Goal: Task Accomplishment & Management: Use online tool/utility

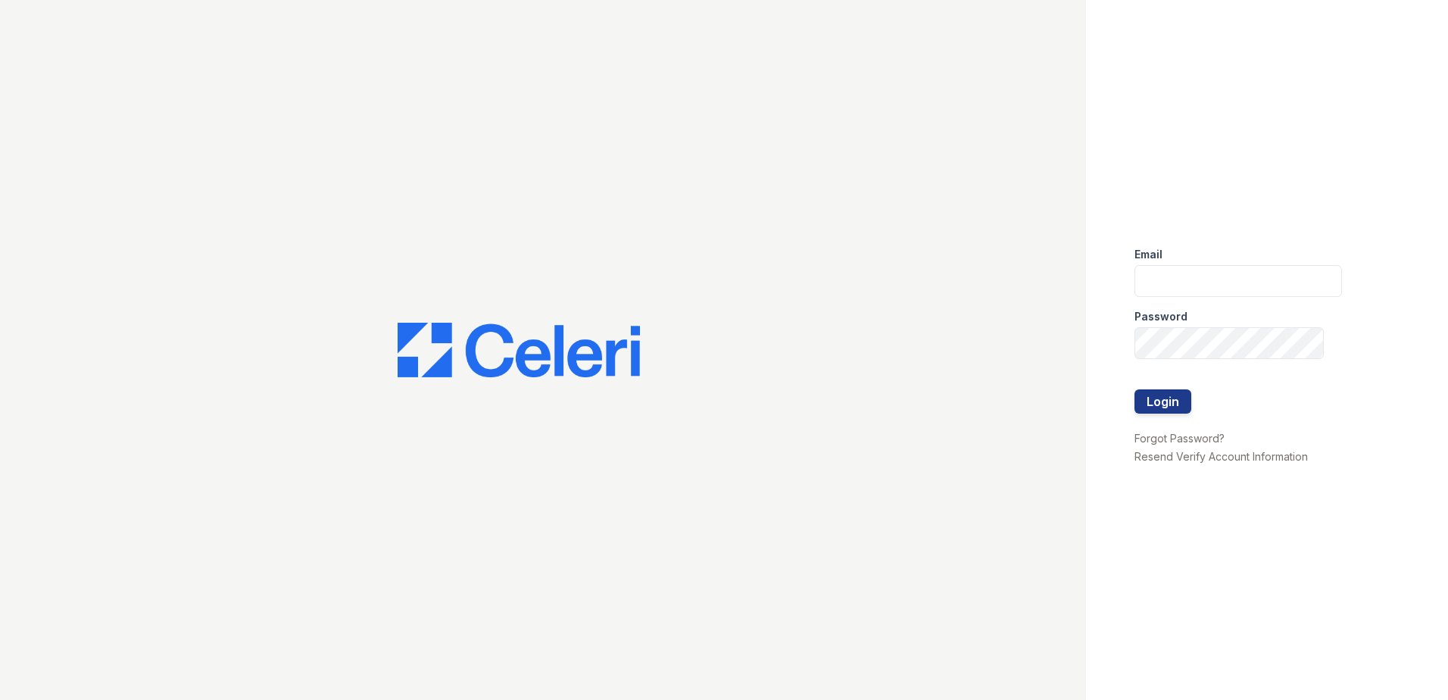
type input "sjimenez@trinity-pm.com"
click at [1137, 414] on div at bounding box center [1237, 420] width 207 height 15
click at [1151, 408] on button "Login" at bounding box center [1162, 401] width 57 height 24
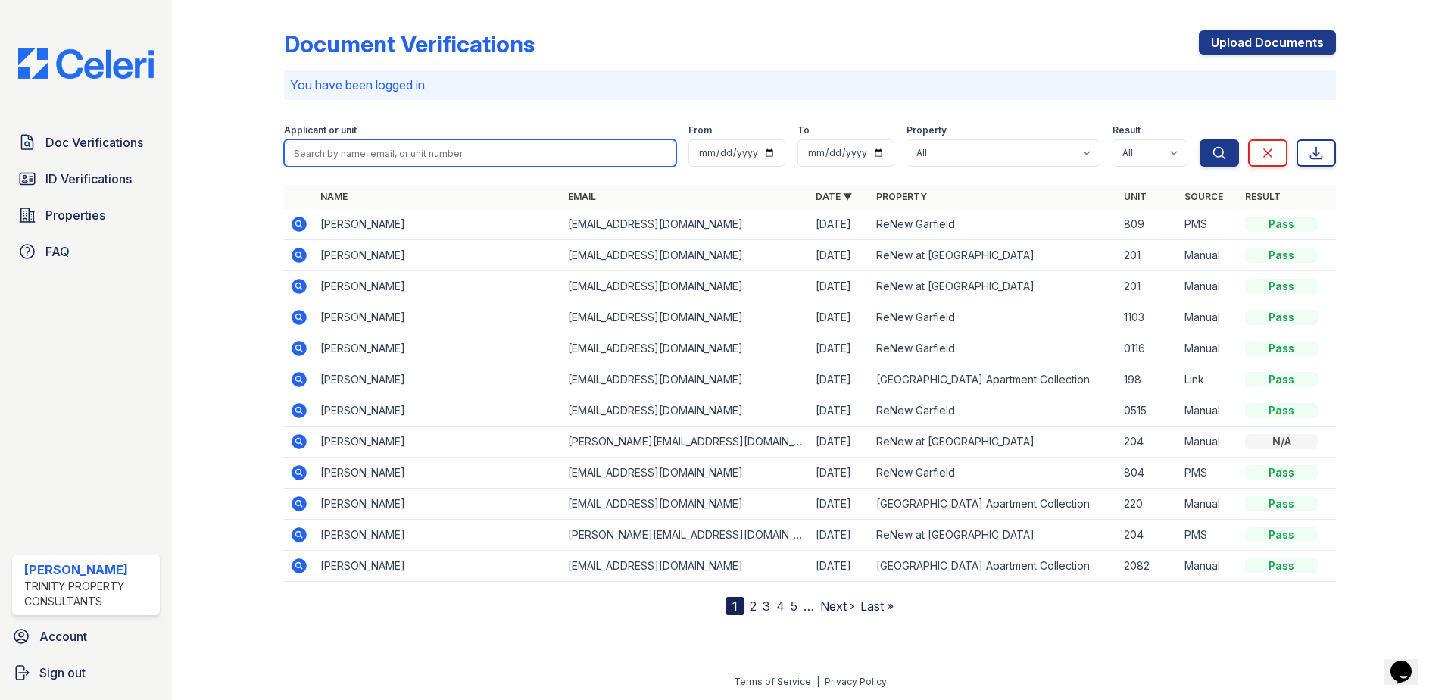
click at [369, 153] on input "search" at bounding box center [480, 152] width 392 height 27
click at [1199, 139] on button "Search" at bounding box center [1218, 152] width 39 height 27
type input "montana +"
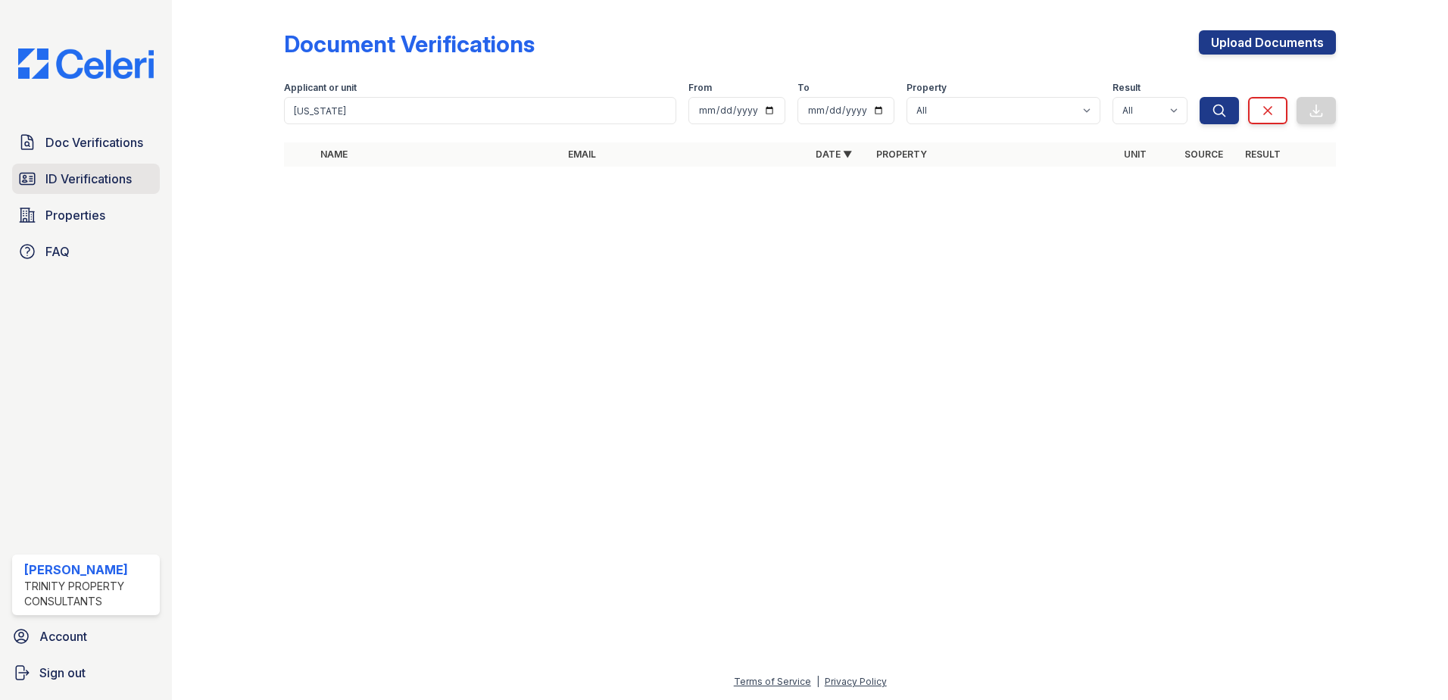
click at [101, 182] on span "ID Verifications" at bounding box center [88, 179] width 86 height 18
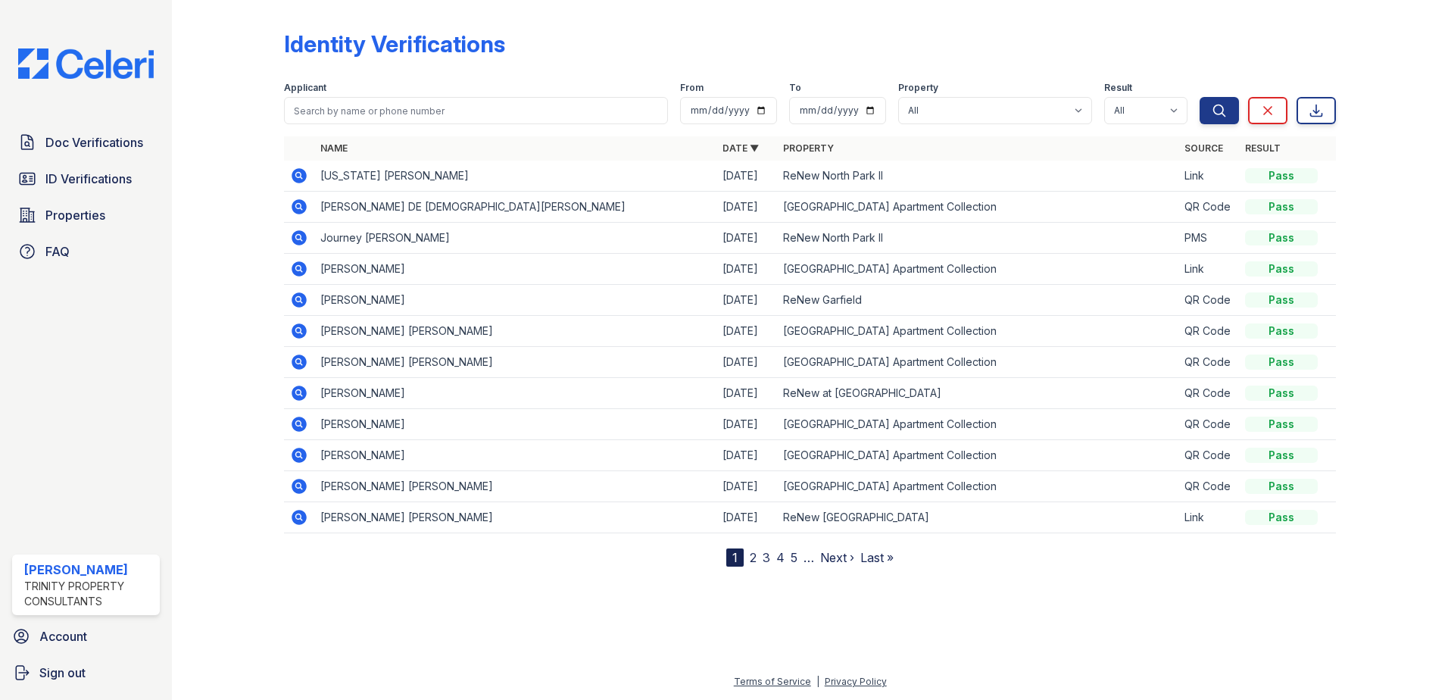
click at [301, 178] on icon at bounding box center [298, 175] width 15 height 15
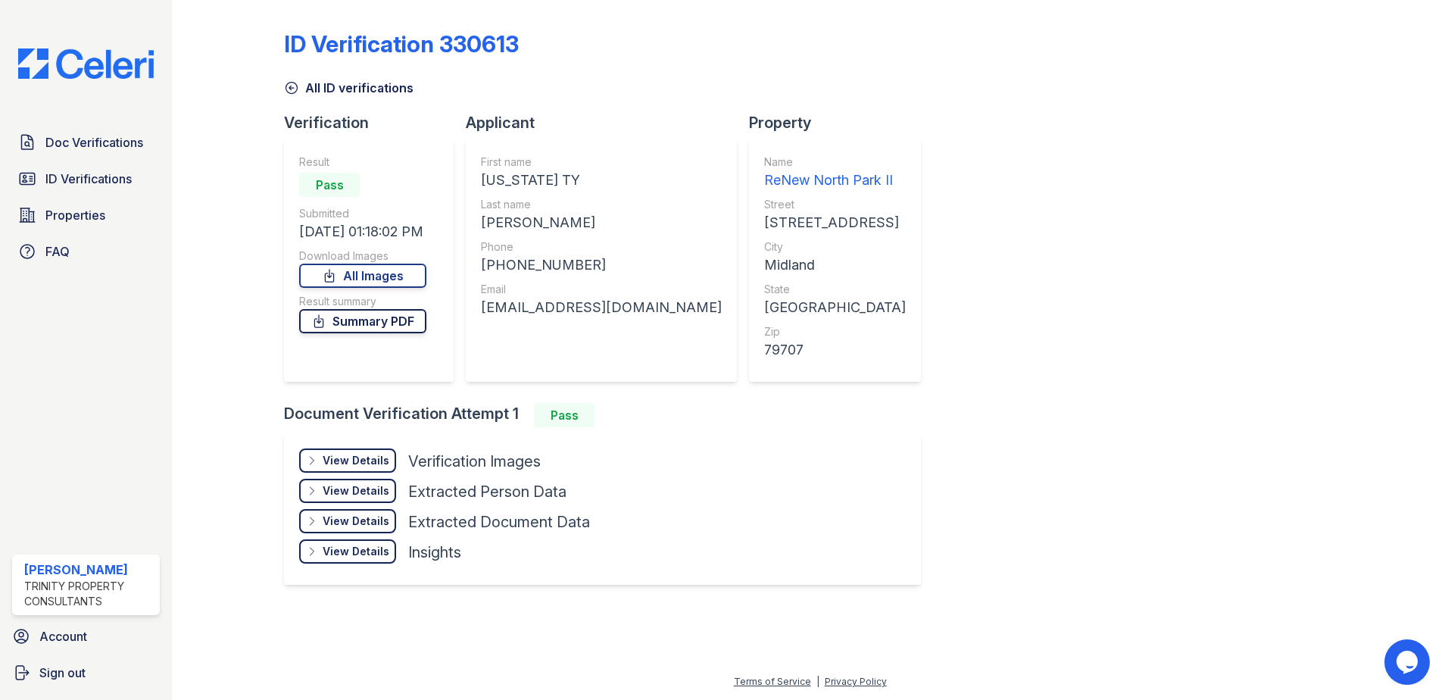
click at [386, 309] on link "Summary PDF" at bounding box center [362, 321] width 127 height 24
click at [382, 319] on link "Summary PDF" at bounding box center [362, 321] width 127 height 24
click at [92, 220] on span "Properties" at bounding box center [75, 215] width 60 height 18
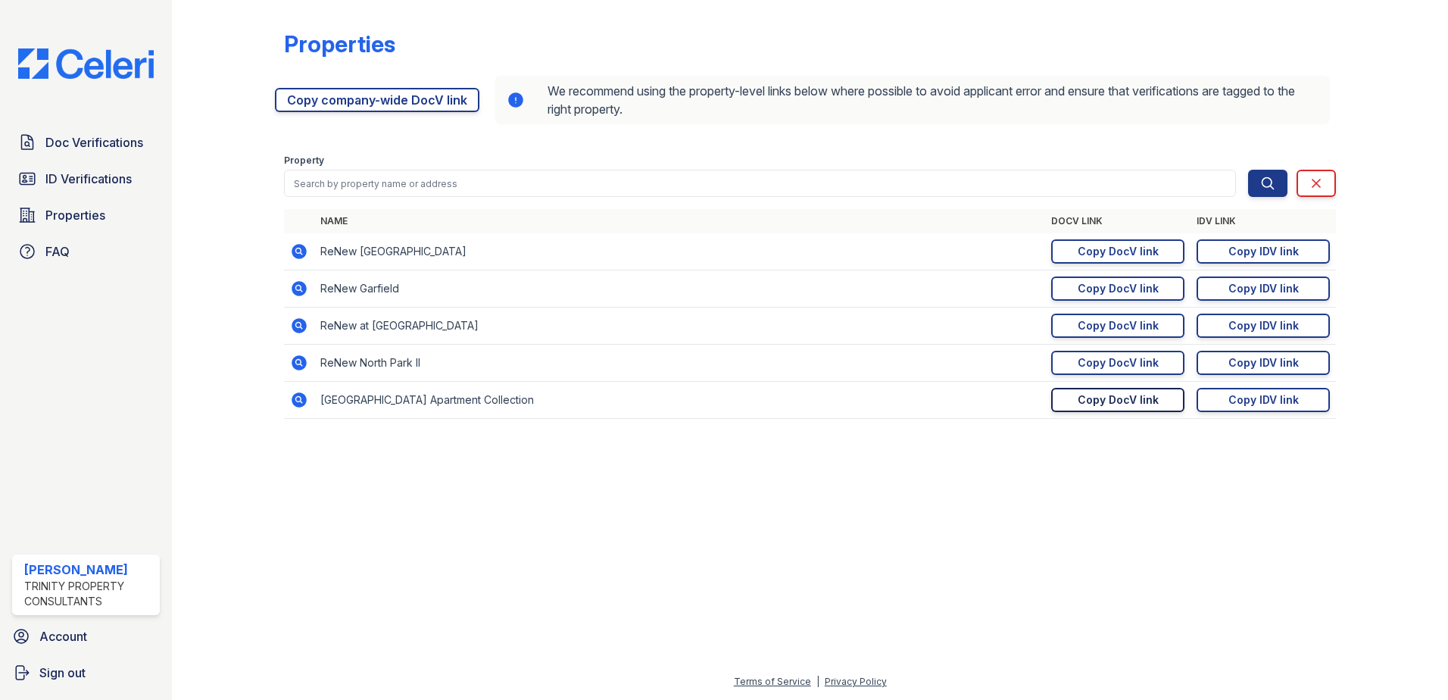
click at [1142, 403] on div "Copy DocV link" at bounding box center [1117, 399] width 81 height 15
click at [74, 185] on span "ID Verifications" at bounding box center [88, 179] width 86 height 18
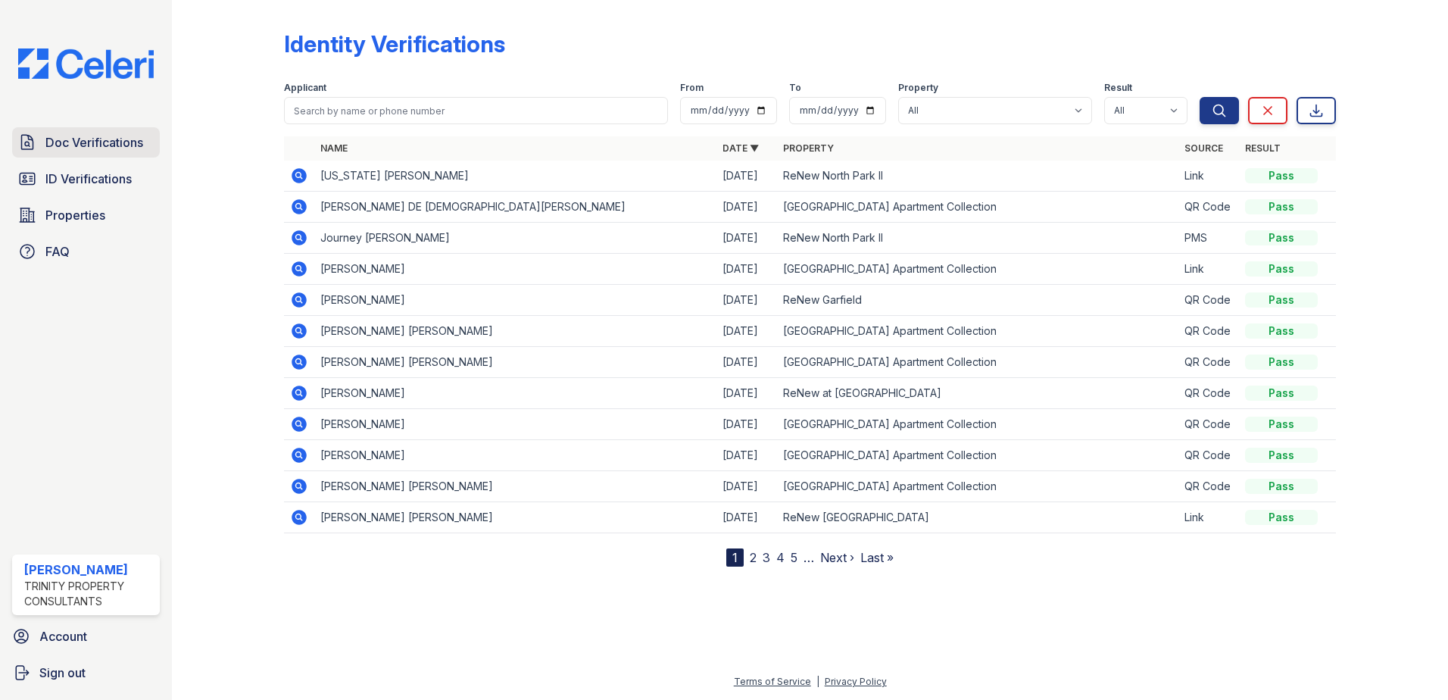
click at [75, 146] on span "Doc Verifications" at bounding box center [94, 142] width 98 height 18
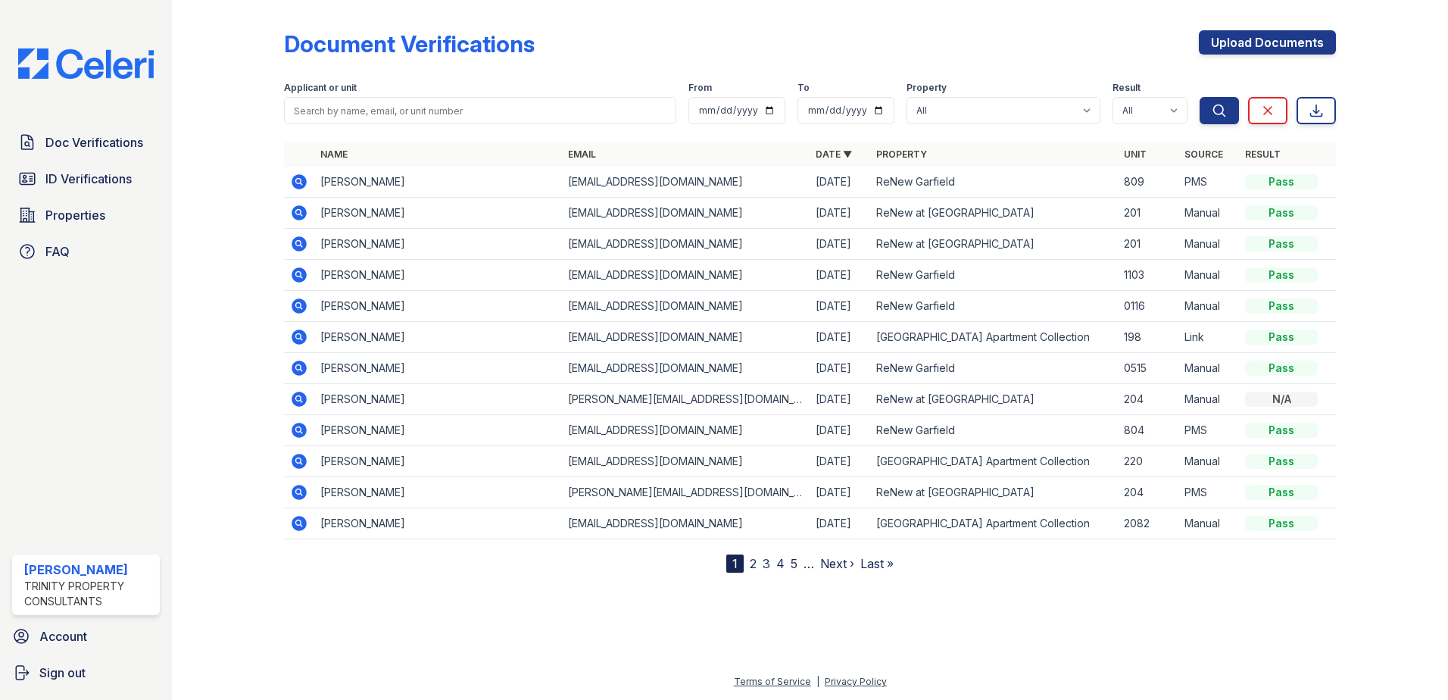
click at [208, 517] on div at bounding box center [240, 289] width 88 height 566
